Goal: Navigation & Orientation: Find specific page/section

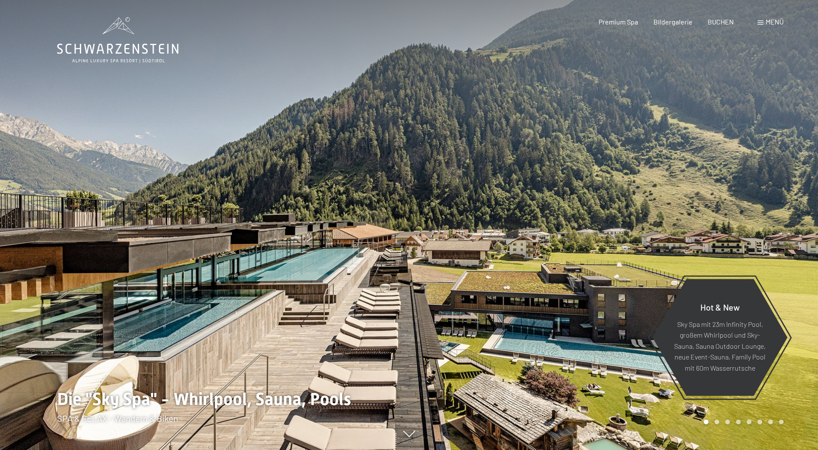
drag, startPoint x: 265, startPoint y: 244, endPoint x: 554, endPoint y: 219, distance: 290.0
click at [446, 450] on div at bounding box center [409, 450] width 704 height 0
click at [594, 224] on div at bounding box center [613, 225] width 409 height 450
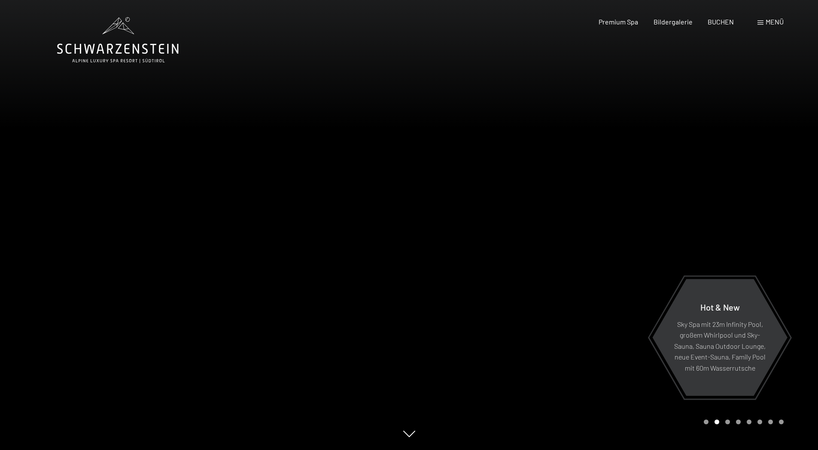
click at [594, 224] on div at bounding box center [613, 225] width 409 height 450
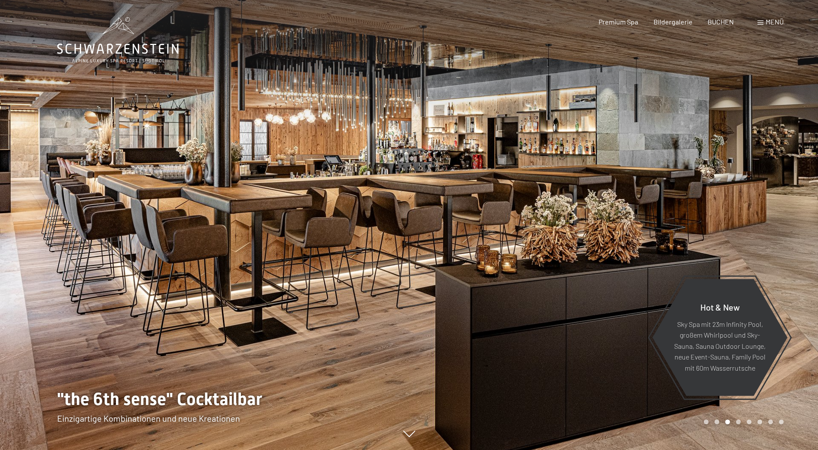
click at [594, 224] on div at bounding box center [613, 225] width 409 height 450
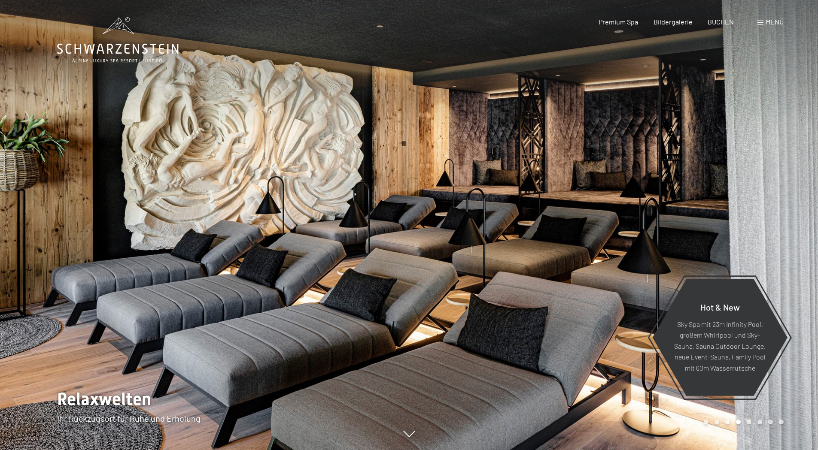
click at [594, 224] on div at bounding box center [613, 225] width 409 height 450
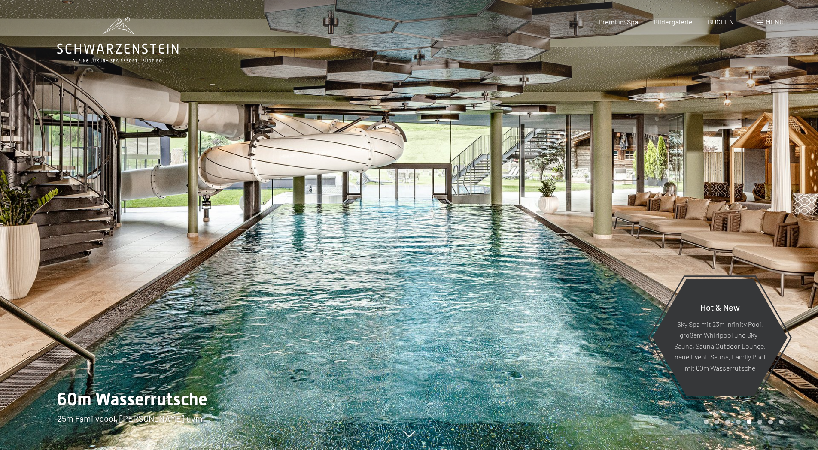
click at [594, 224] on div at bounding box center [613, 225] width 409 height 450
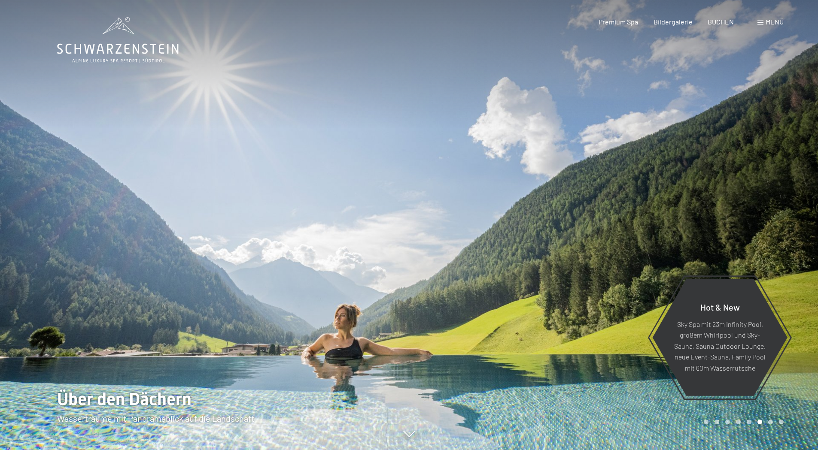
click at [594, 224] on div at bounding box center [613, 225] width 409 height 450
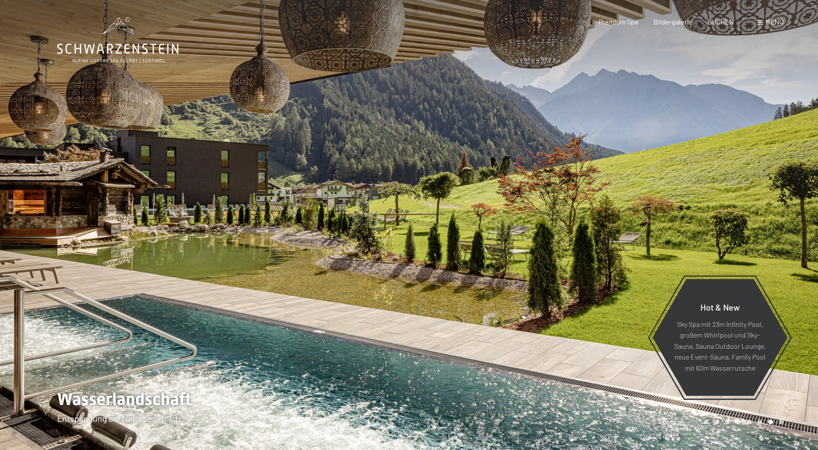
click at [596, 224] on div at bounding box center [613, 225] width 409 height 450
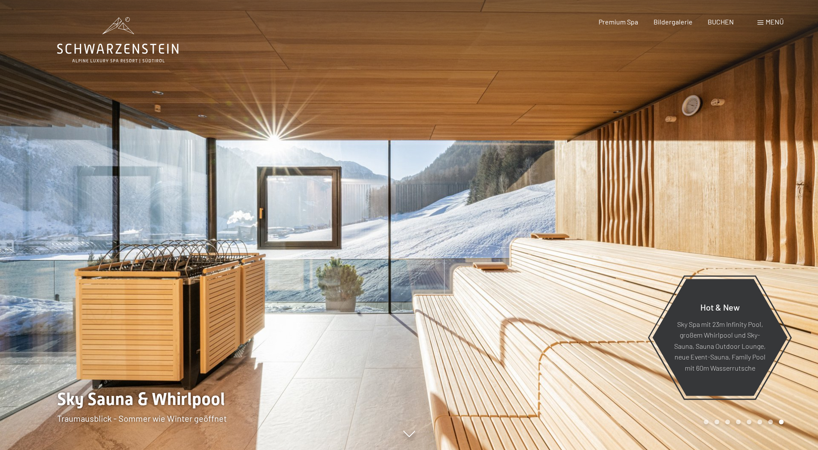
click at [596, 224] on div at bounding box center [613, 225] width 409 height 450
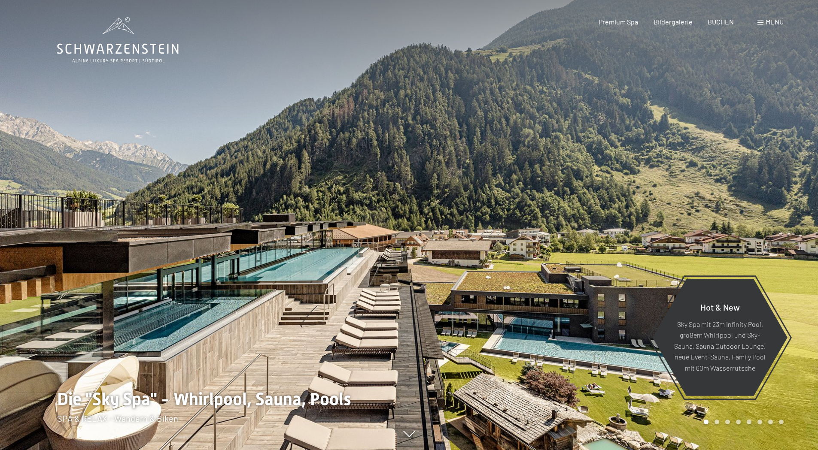
click at [596, 224] on div at bounding box center [613, 225] width 409 height 450
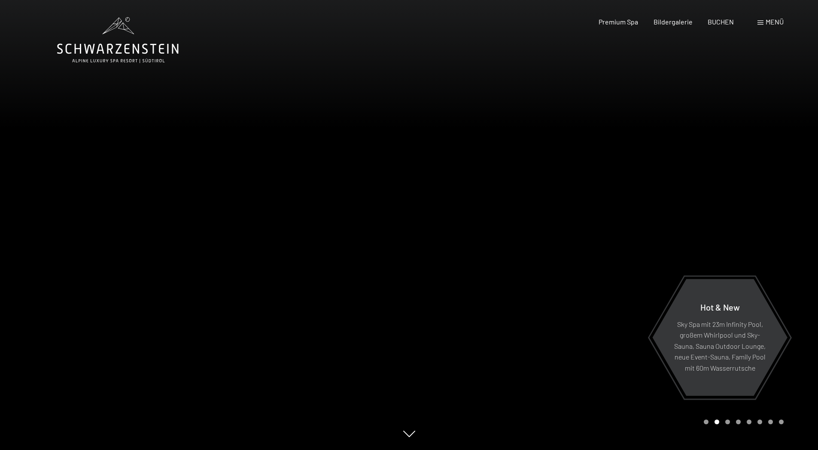
click at [763, 22] on div "Menü" at bounding box center [770, 21] width 26 height 9
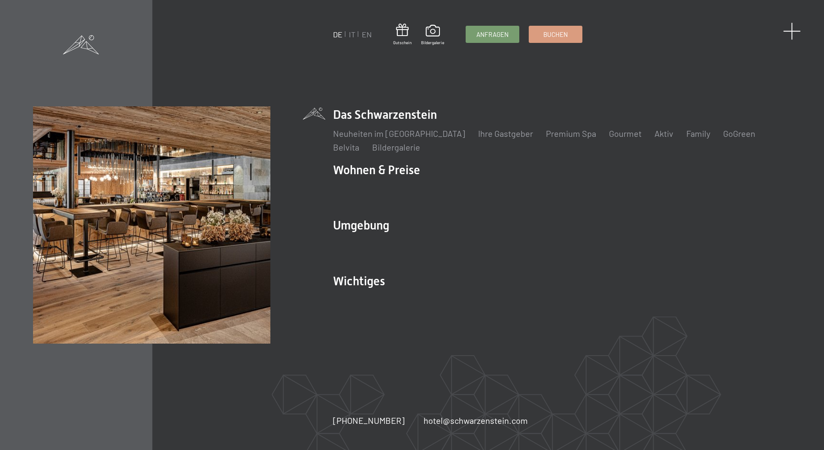
click at [788, 32] on span at bounding box center [792, 31] width 18 height 18
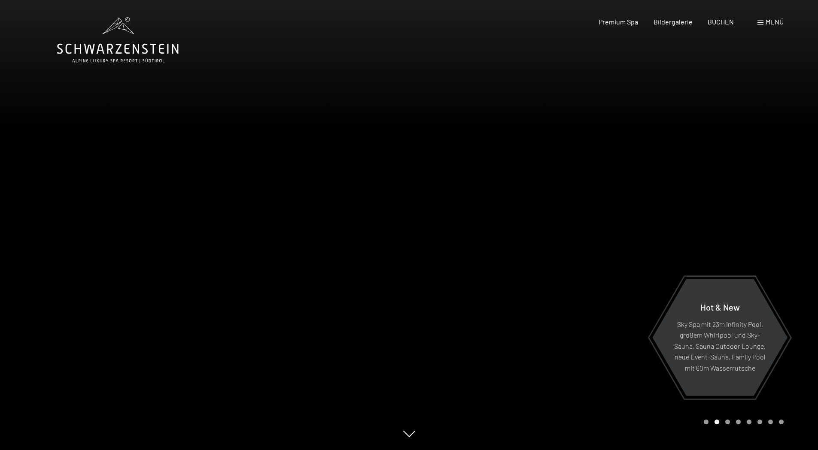
click at [765, 20] on span "Menü" at bounding box center [774, 22] width 18 height 8
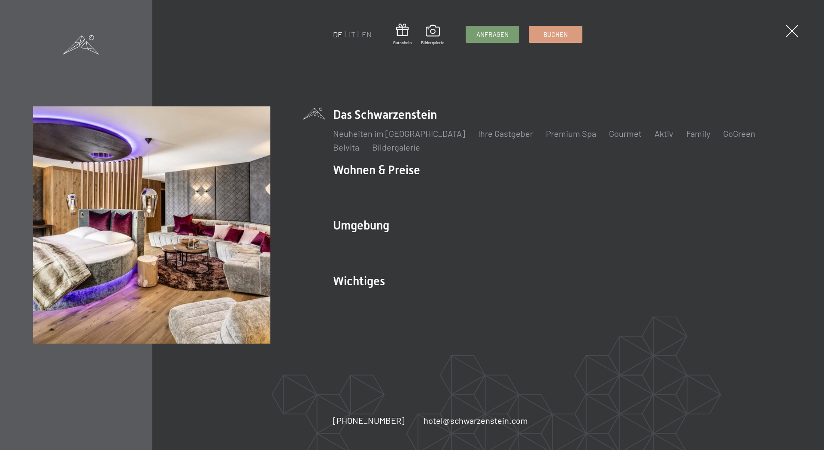
drag, startPoint x: 461, startPoint y: 187, endPoint x: 674, endPoint y: 55, distance: 250.6
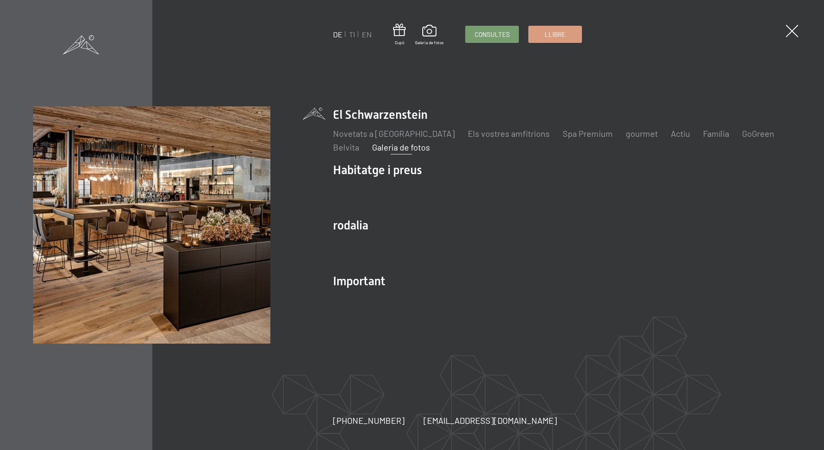
click at [411, 147] on font "Galeria de fotos" at bounding box center [401, 147] width 58 height 10
